Goal: Transaction & Acquisition: Purchase product/service

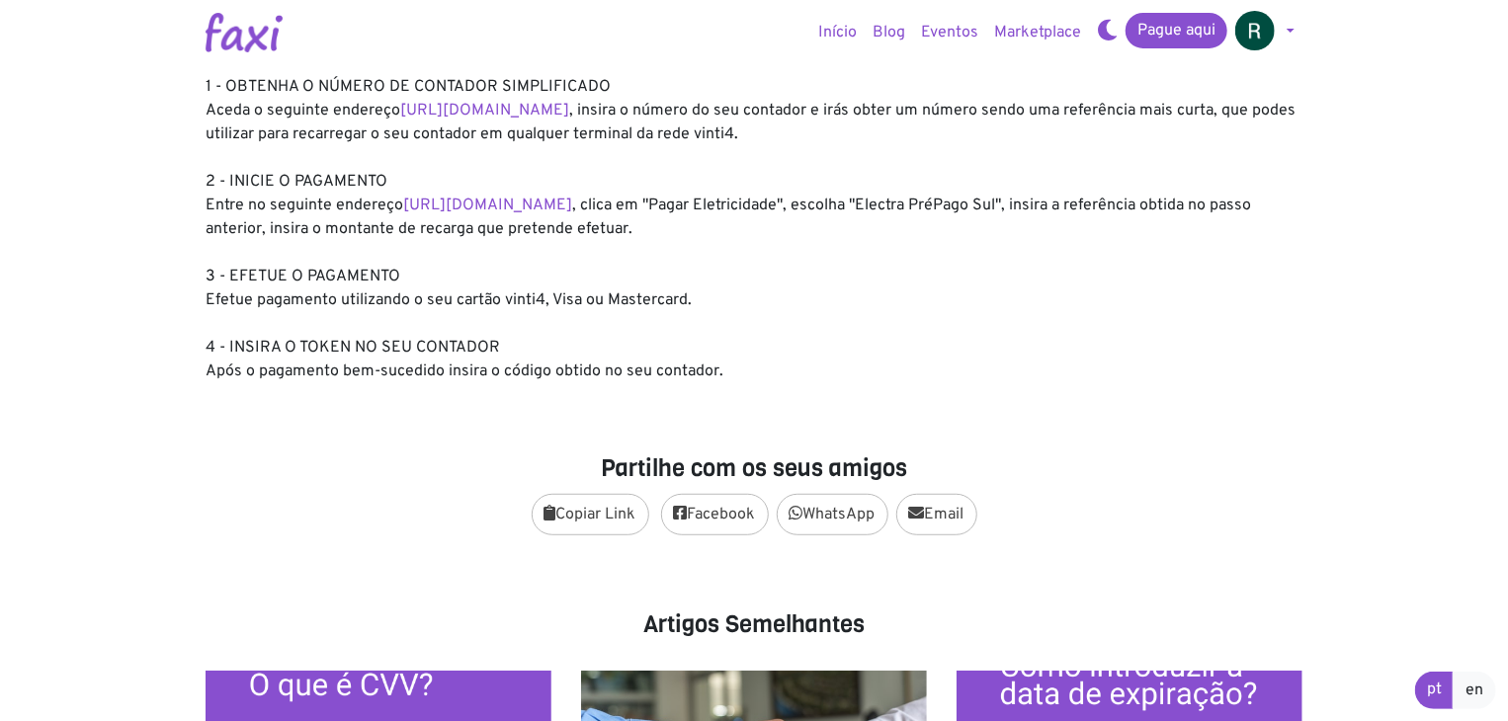
scroll to position [395, 0]
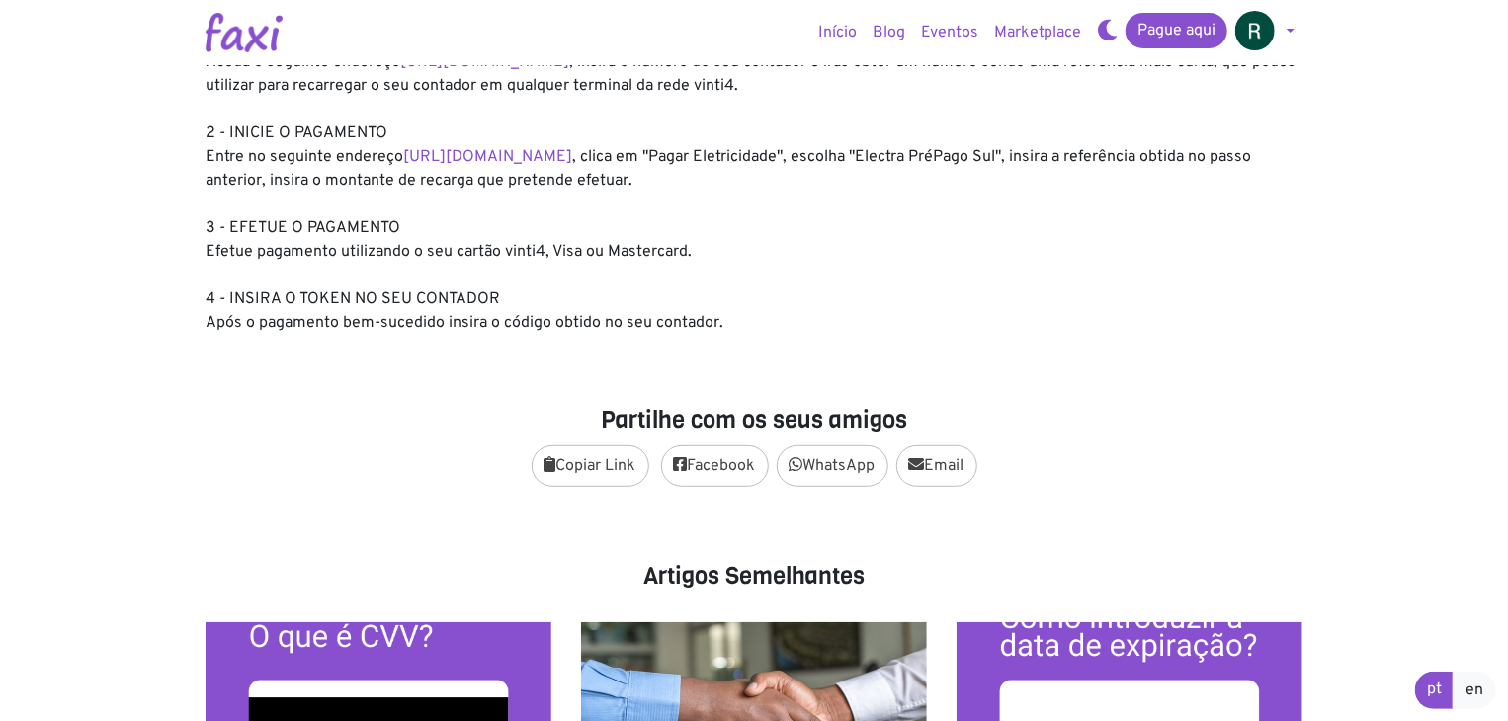
click at [622, 140] on div "Recarregue o seu contador Pré-pago da Electra seguindo os seguintes passos: 1 -…" at bounding box center [754, 157] width 1097 height 356
click at [572, 152] on link "https://faxi.online/bill-payment/2" at bounding box center [487, 157] width 169 height 20
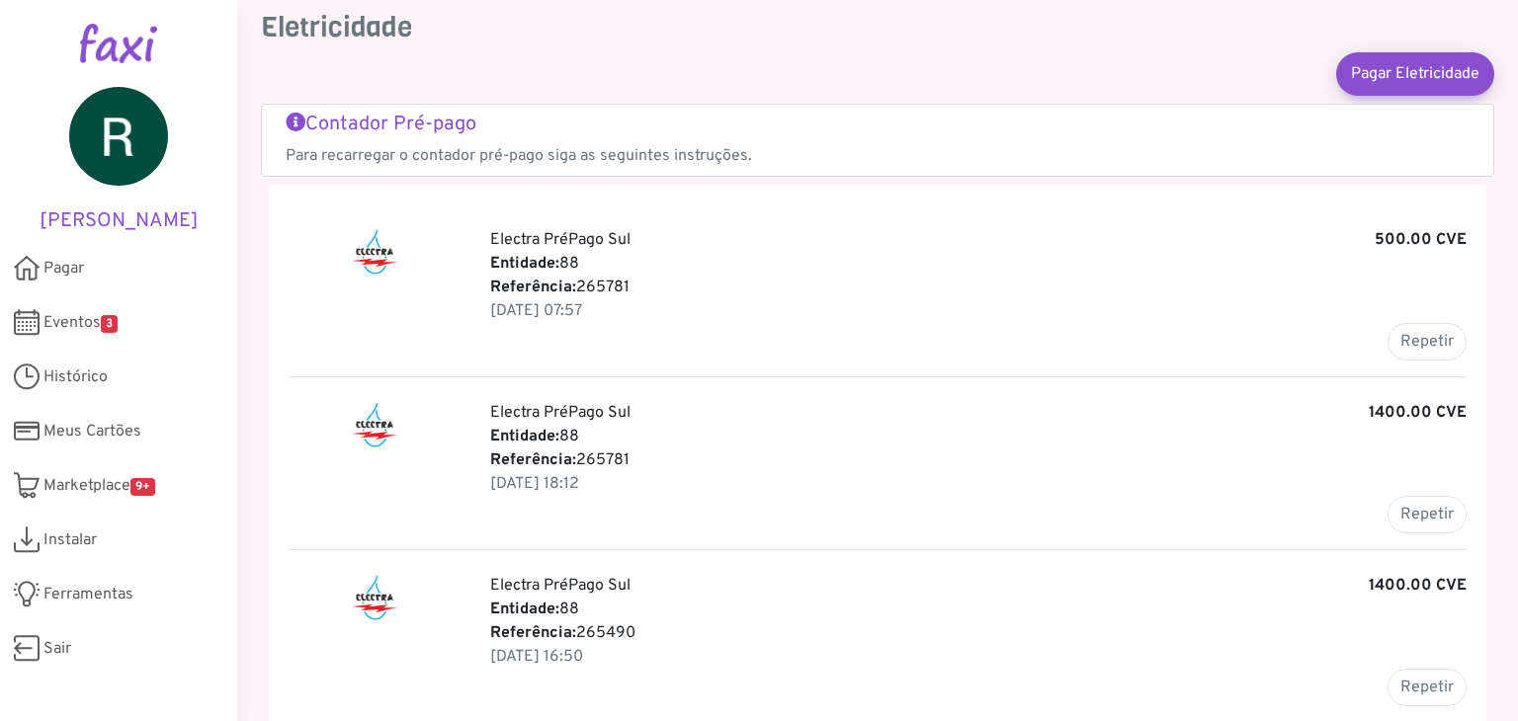
scroll to position [99, 0]
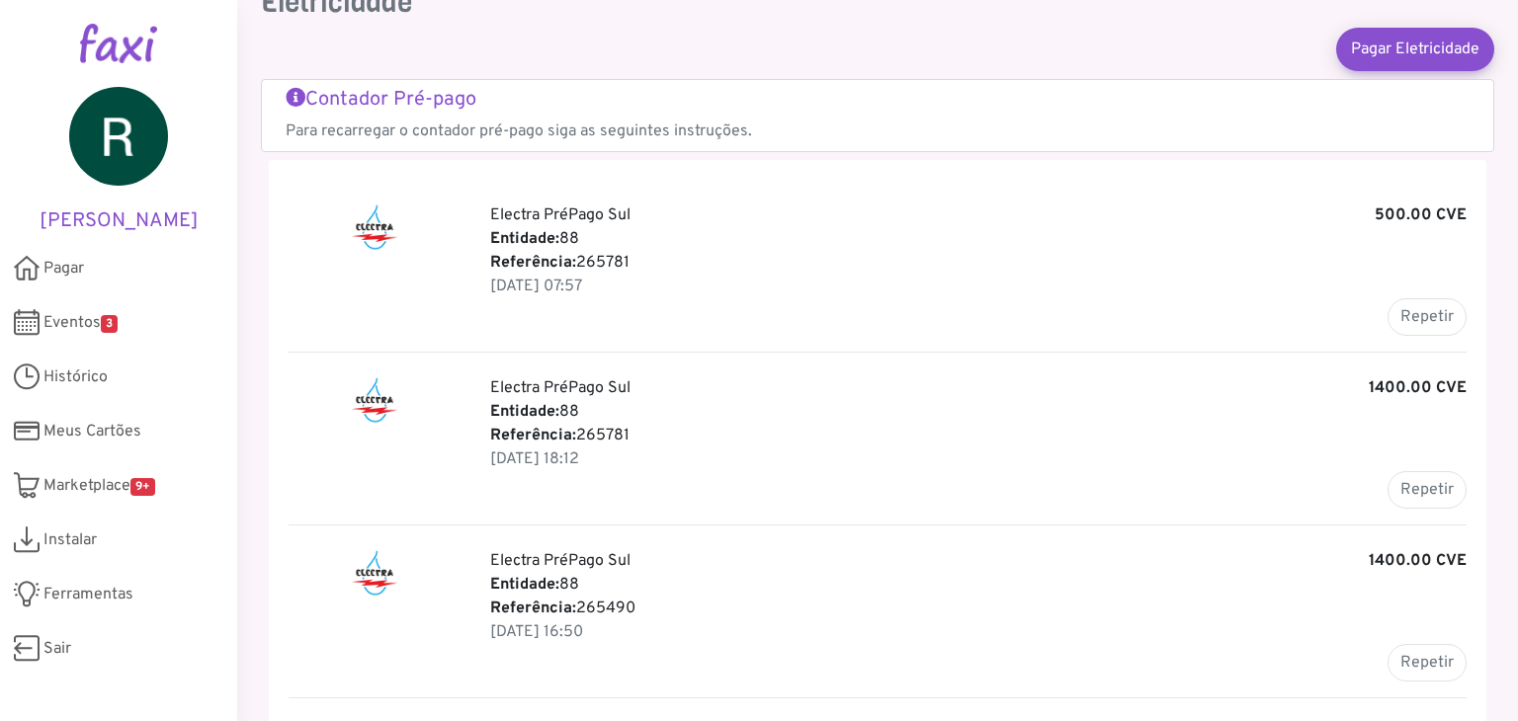
click at [344, 82] on div "Contador Pré-pago Para recarregar o contador pré-pago siga as seguintes instruç…" at bounding box center [877, 115] width 1233 height 73
click at [343, 94] on h5 "Contador Pré-pago" at bounding box center [878, 100] width 1184 height 24
click at [1423, 45] on link "Pagar Eletricidade" at bounding box center [1415, 48] width 174 height 47
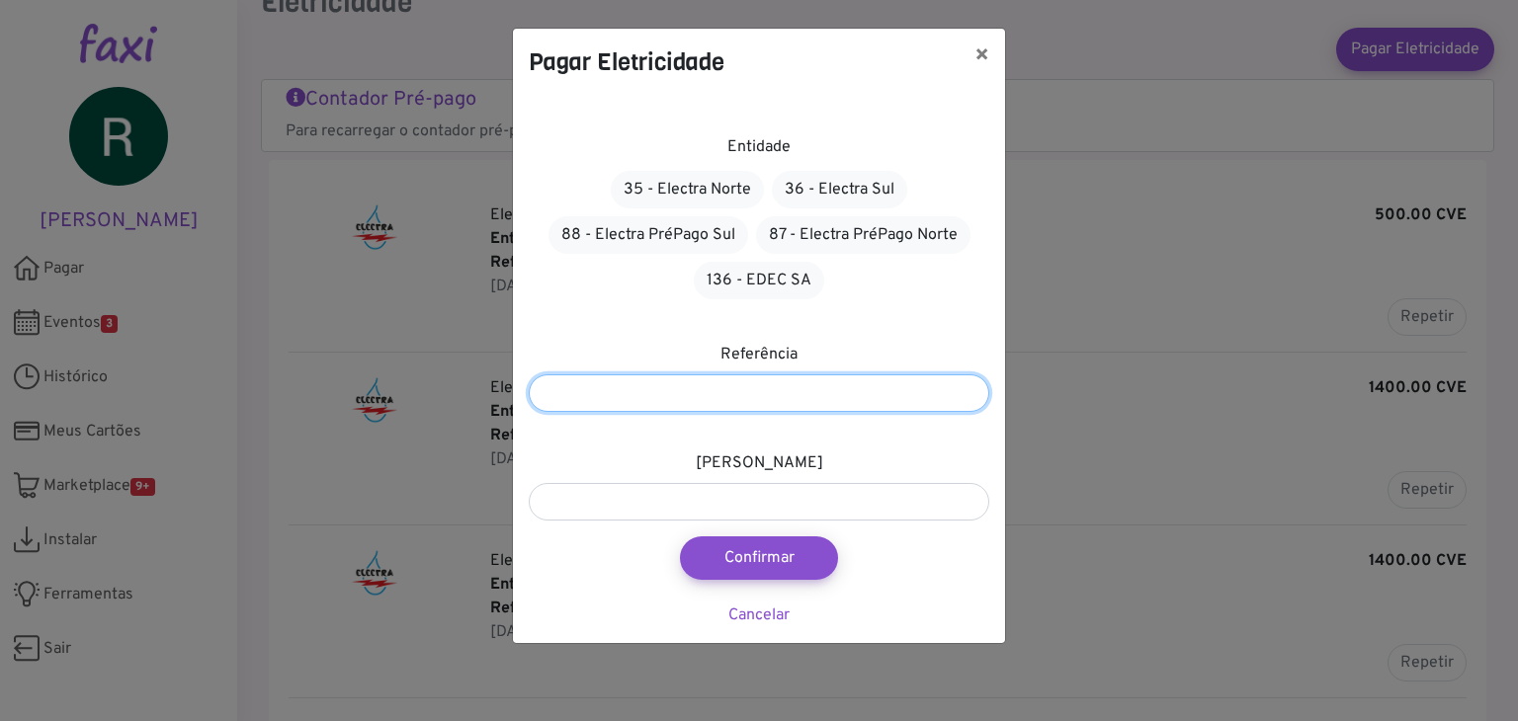
paste input "*******"
type input "*******"
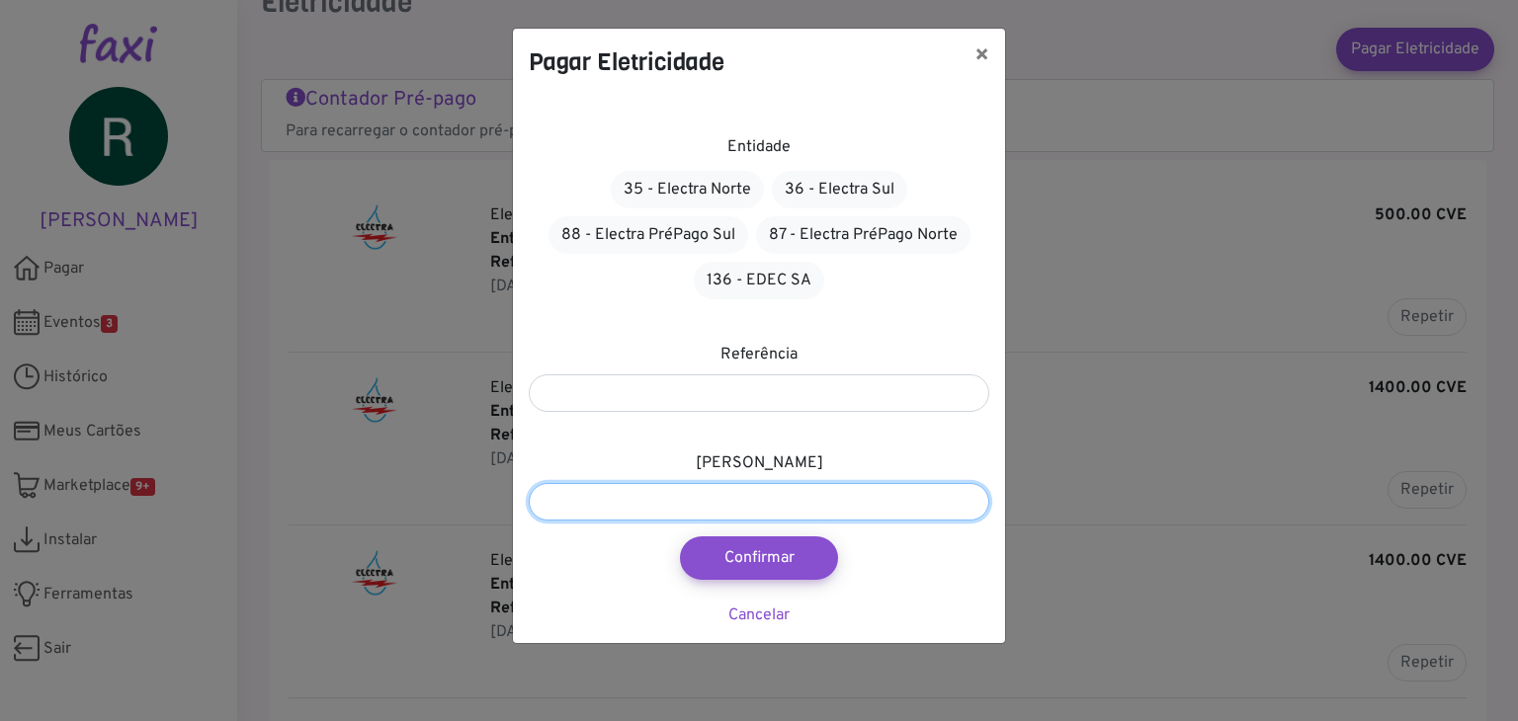
click at [786, 495] on input "number" at bounding box center [759, 502] width 460 height 38
type input "****"
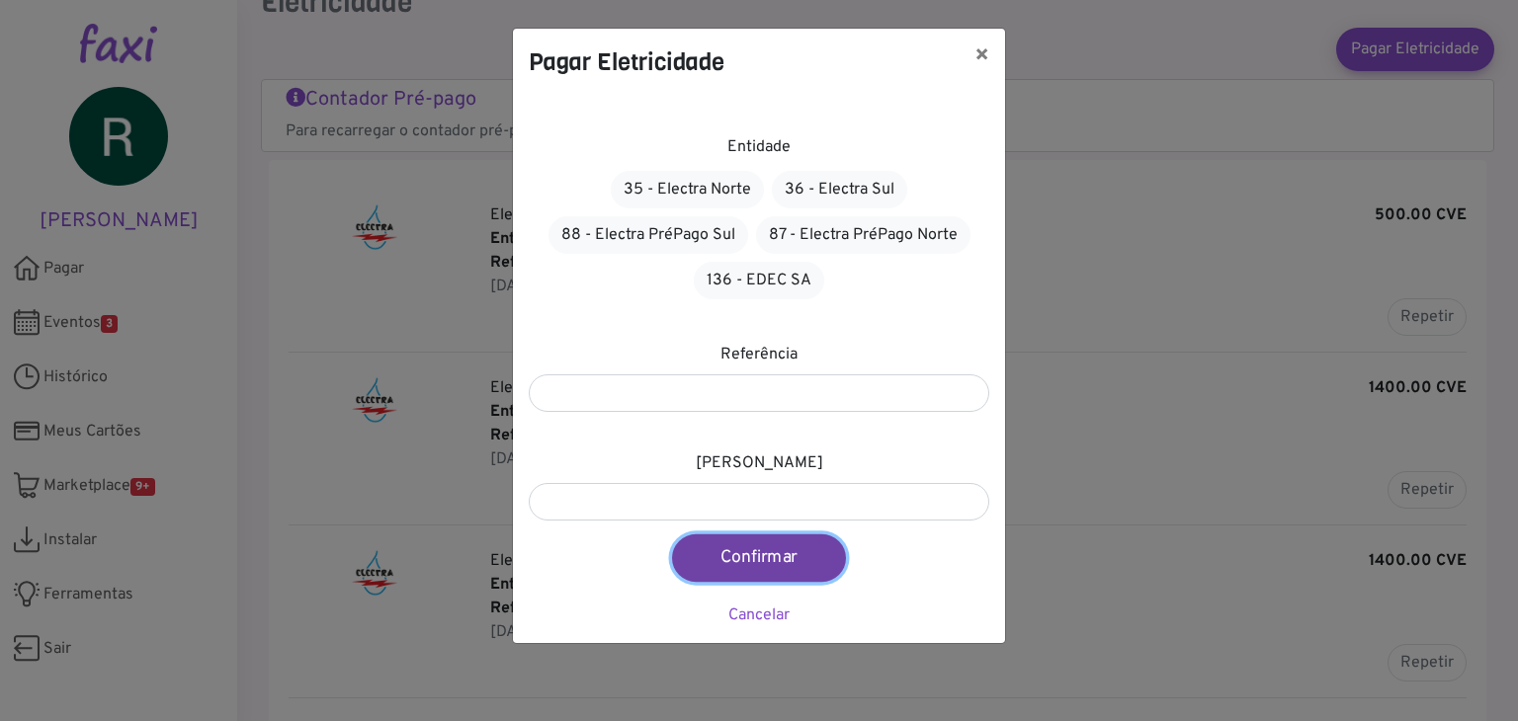
click at [799, 556] on button "Confirmar" at bounding box center [759, 558] width 174 height 47
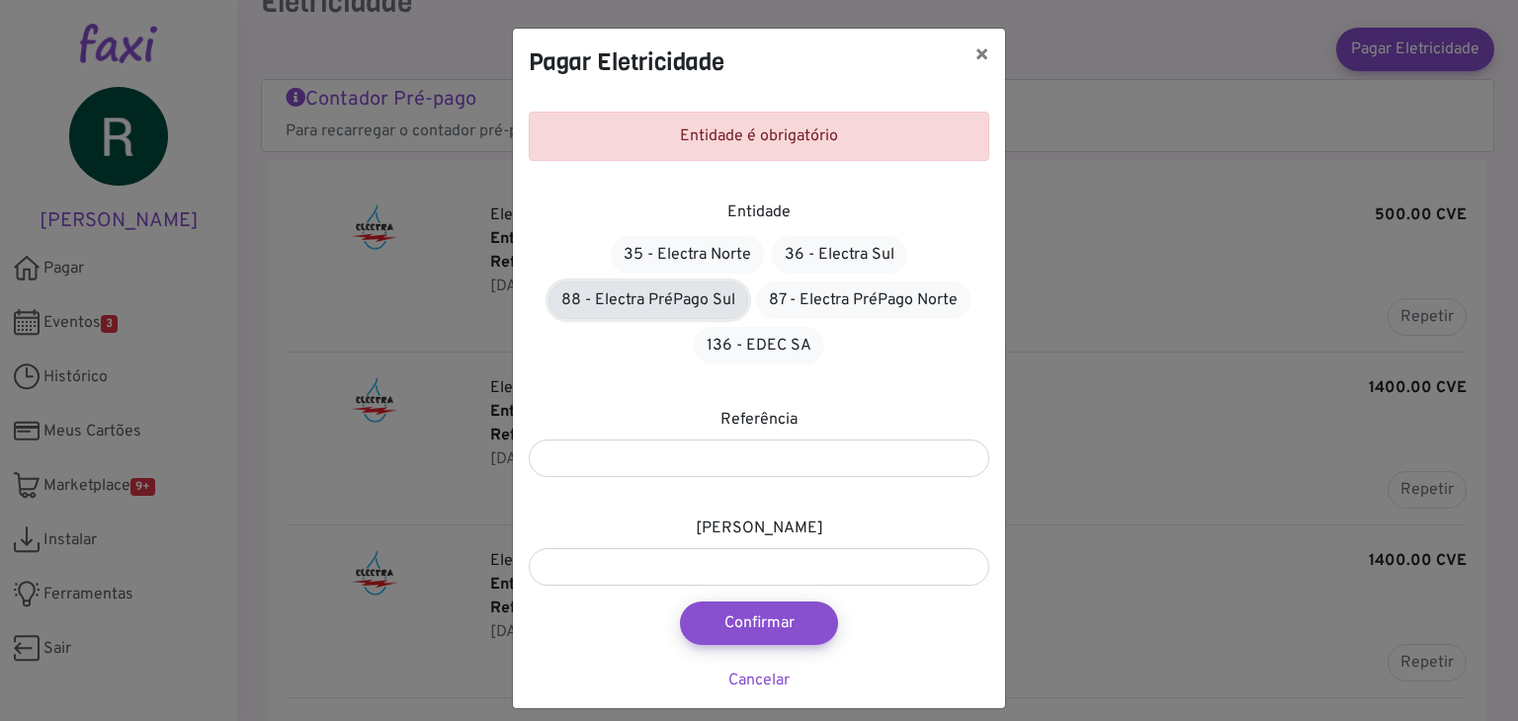
click at [612, 302] on link "88 - Electra PréPago Sul" at bounding box center [648, 301] width 200 height 38
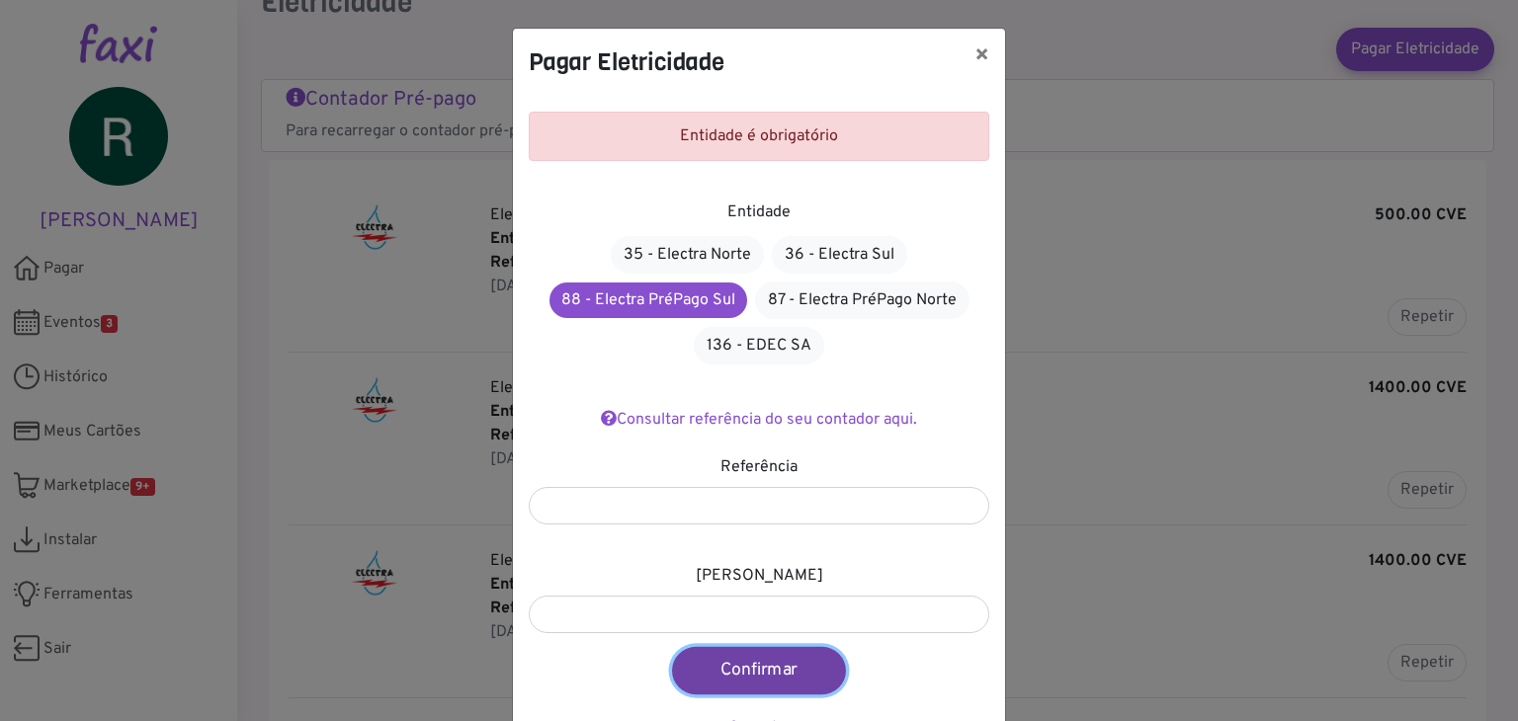
click at [737, 687] on button "Confirmar" at bounding box center [759, 670] width 174 height 47
type input "****"
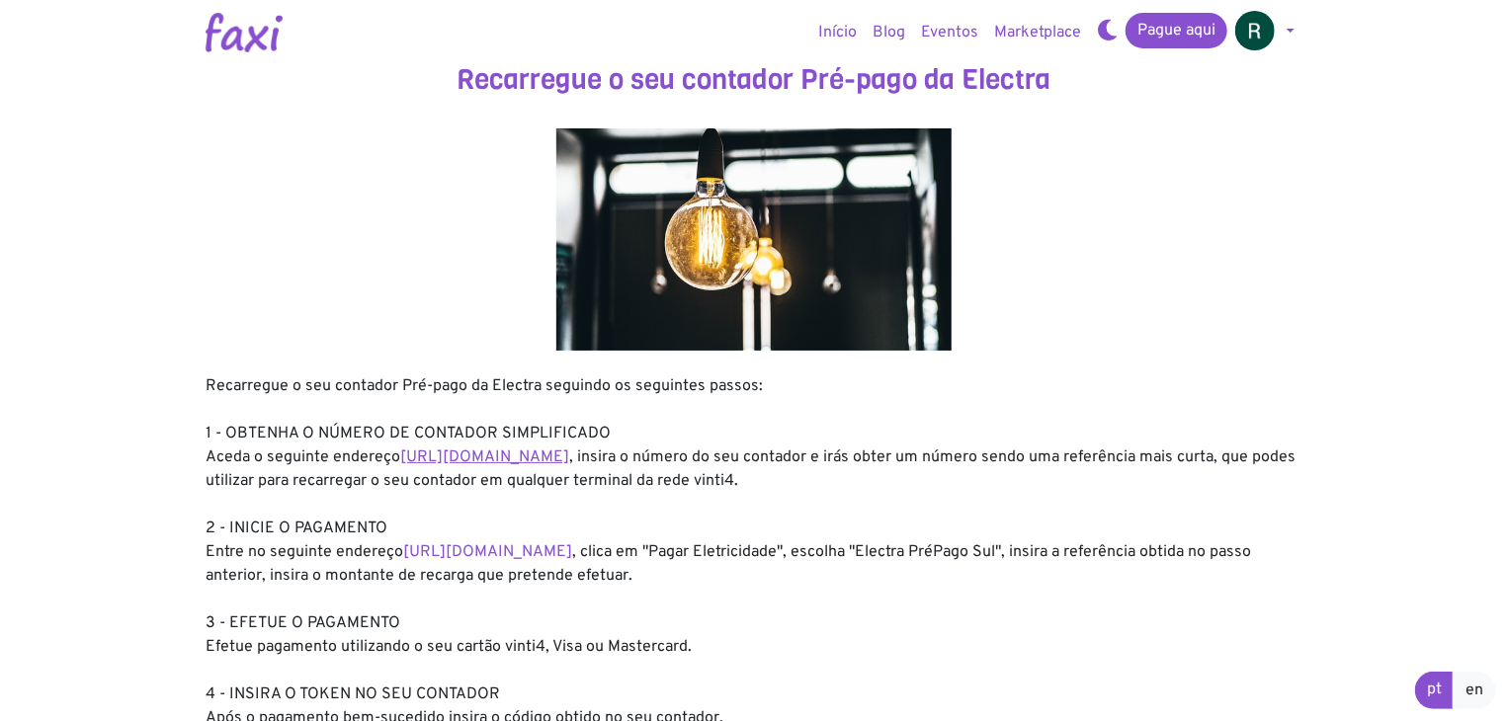
click at [569, 456] on link "[URL][DOMAIN_NAME]" at bounding box center [484, 458] width 169 height 20
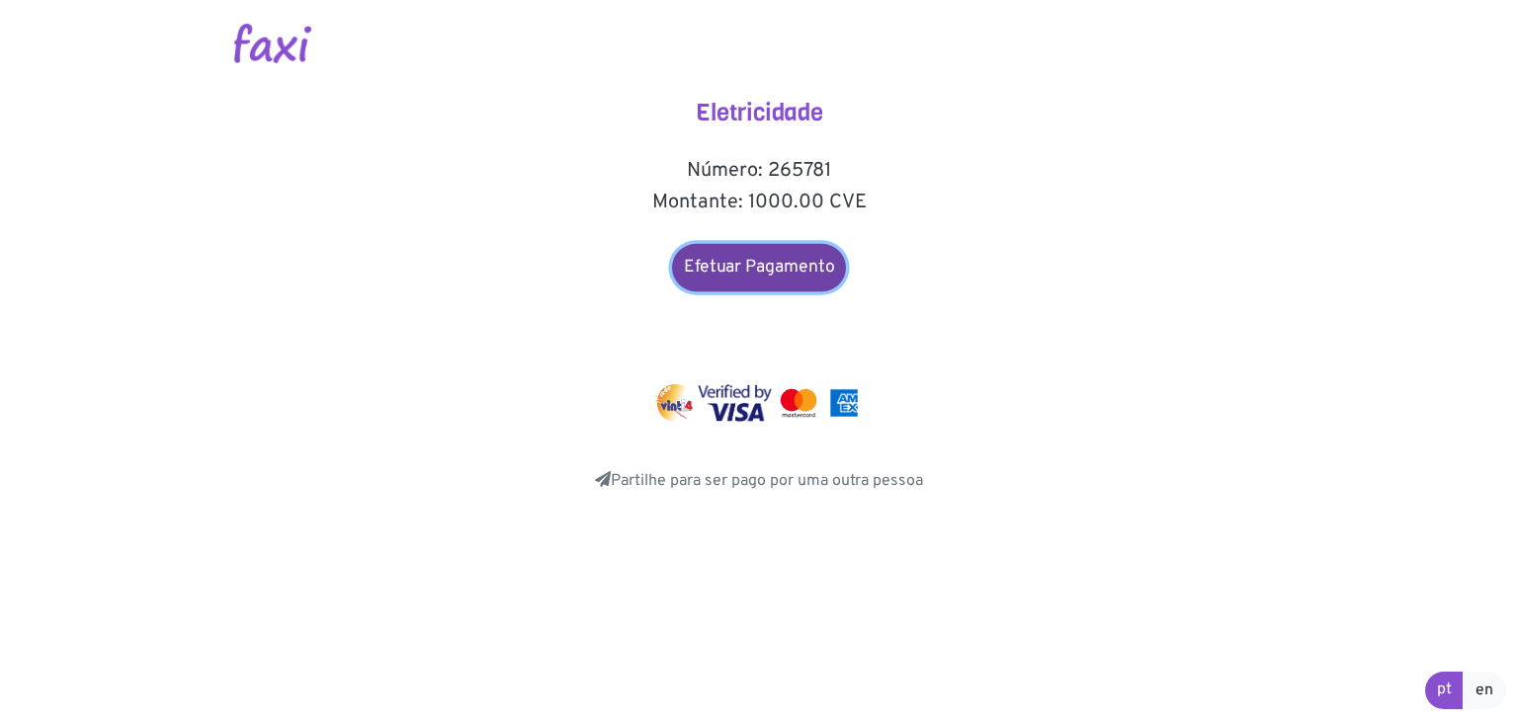
click at [791, 256] on link "Efetuar Pagamento" at bounding box center [759, 267] width 174 height 47
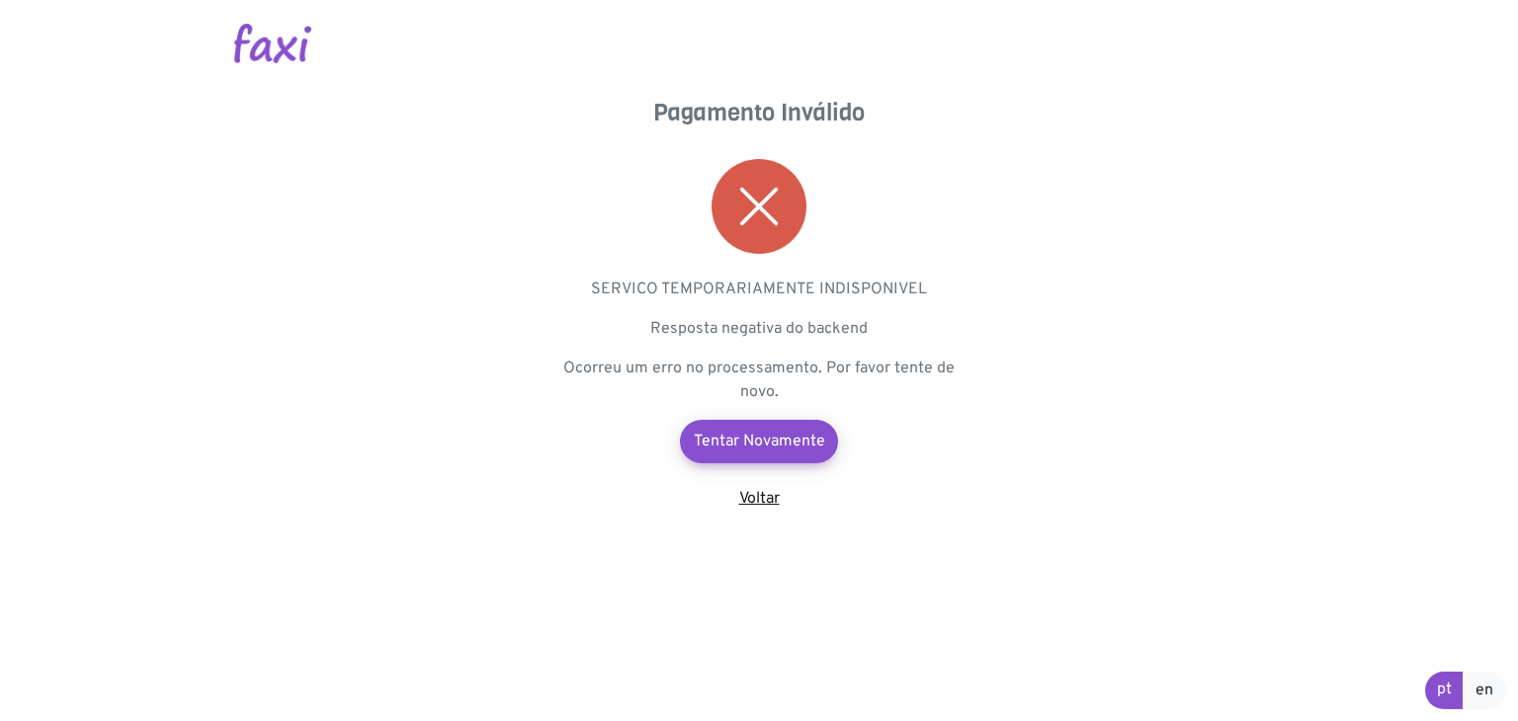
click at [760, 503] on link "Voltar" at bounding box center [759, 499] width 41 height 20
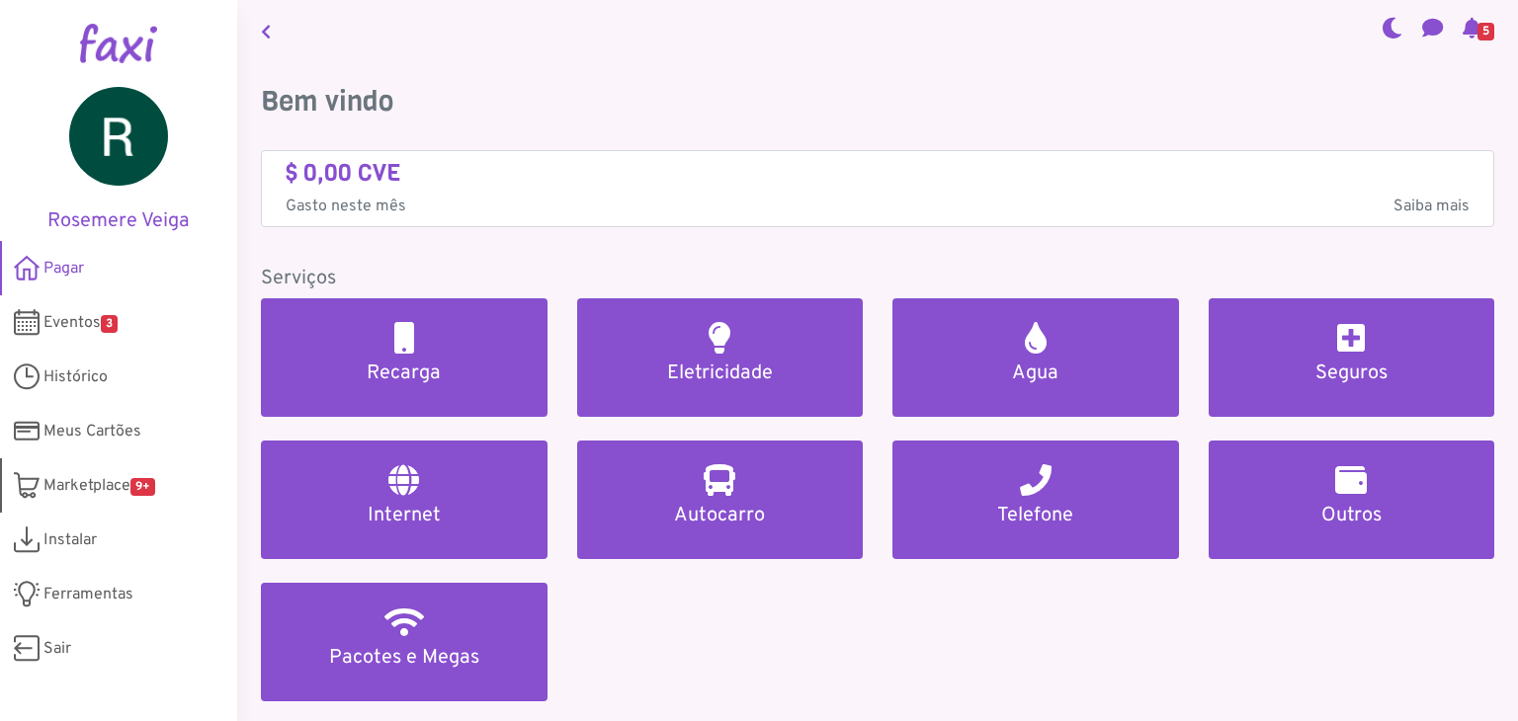
click at [73, 483] on span "Marketplace 9+" at bounding box center [99, 486] width 112 height 24
drag, startPoint x: 1454, startPoint y: 27, endPoint x: 1463, endPoint y: 35, distance: 11.9
click at [1462, 27] on icon at bounding box center [1471, 28] width 19 height 16
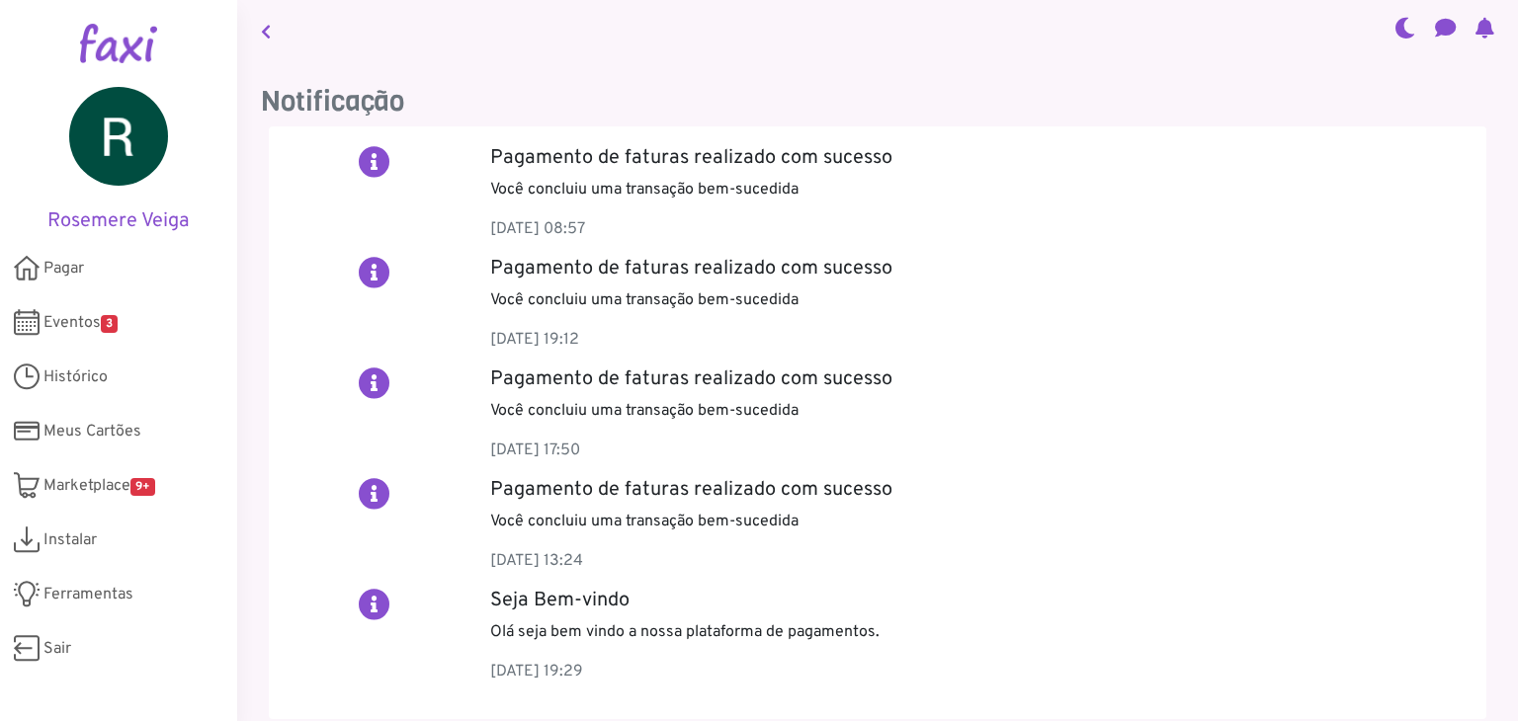
drag, startPoint x: 493, startPoint y: 215, endPoint x: 686, endPoint y: 218, distance: 192.7
click at [686, 218] on p "[DATE] 08:57" at bounding box center [978, 229] width 976 height 24
click at [689, 219] on p "[DATE] 08:57" at bounding box center [978, 229] width 976 height 24
click at [33, 311] on icon at bounding box center [27, 322] width 26 height 39
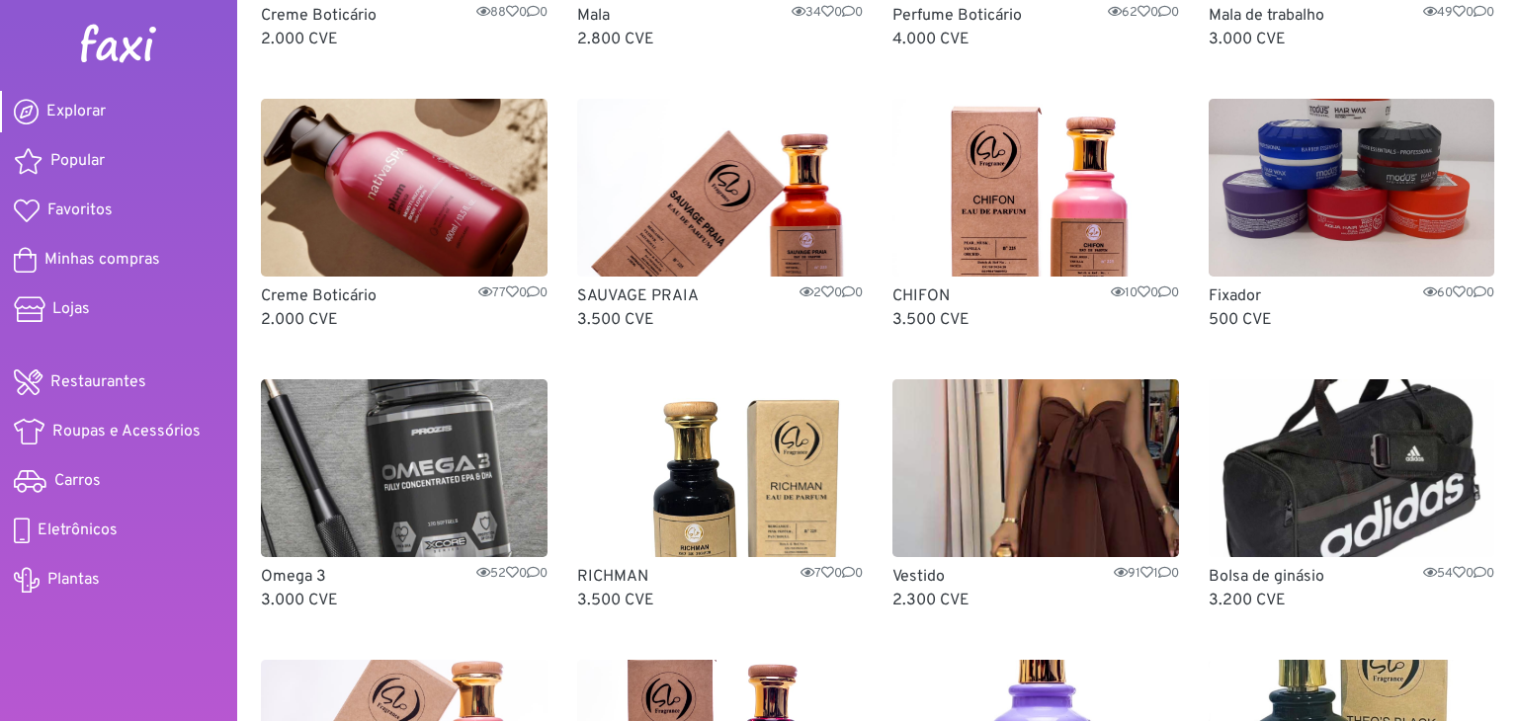
scroll to position [988, 0]
